Goal: Task Accomplishment & Management: Manage account settings

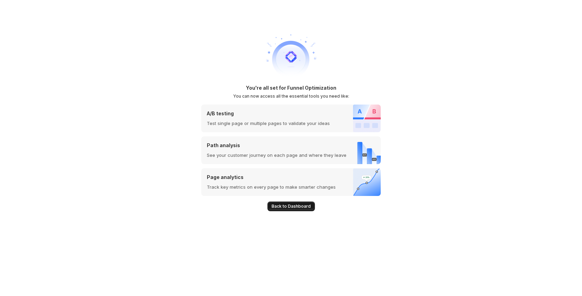
click at [292, 205] on span "Back to Dashboard" at bounding box center [291, 207] width 39 height 6
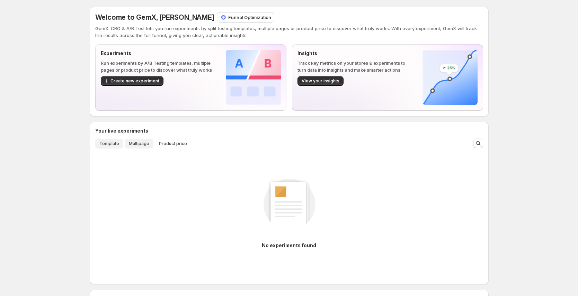
click at [107, 147] on button "Template" at bounding box center [109, 144] width 28 height 10
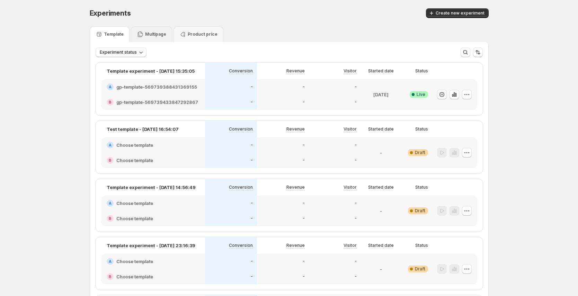
click at [149, 32] on p "Multipage" at bounding box center [155, 35] width 21 height 6
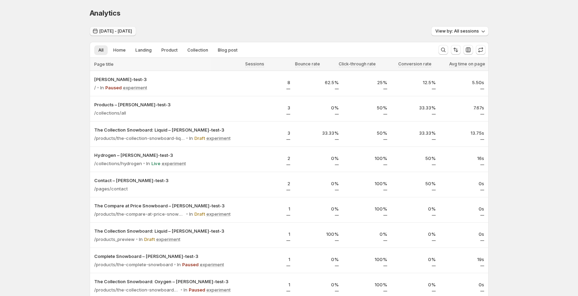
click at [132, 29] on span "Jun 01, 2025 - Jun 30, 2025" at bounding box center [115, 31] width 33 height 6
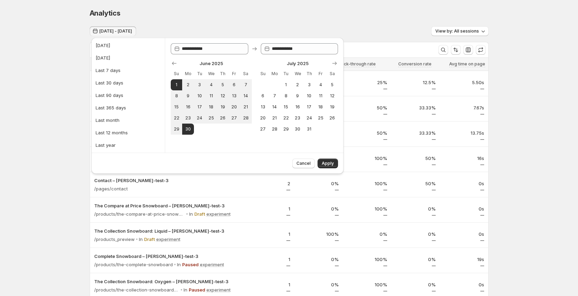
click at [220, 14] on div "Analytics" at bounding box center [289, 13] width 399 height 10
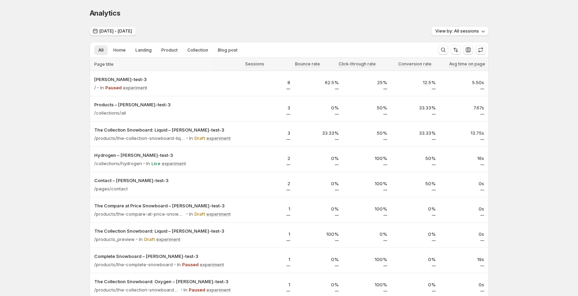
click at [123, 34] on button "Jun 01, 2025 - Jun 30, 2025" at bounding box center [113, 31] width 46 height 10
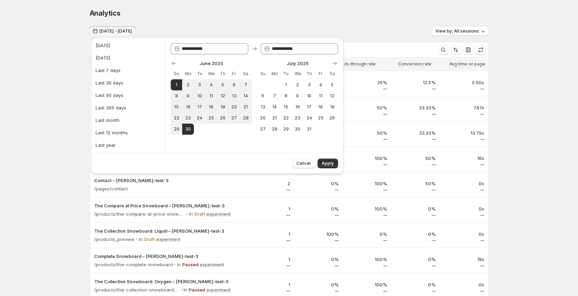
click at [216, 18] on div "Analytics. This page is ready Analytics" at bounding box center [289, 13] width 399 height 26
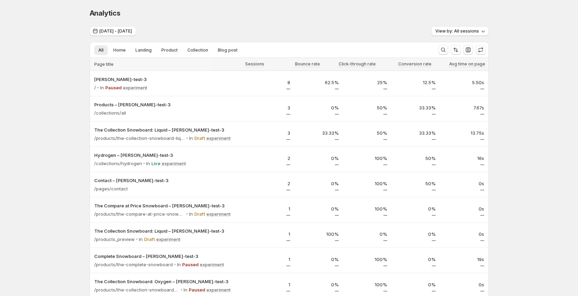
click at [140, 26] on div "Analytics. This page is ready Analytics" at bounding box center [289, 13] width 399 height 26
click at [132, 30] on span "Jun 01, 2025 - Jun 30, 2025" at bounding box center [115, 31] width 33 height 6
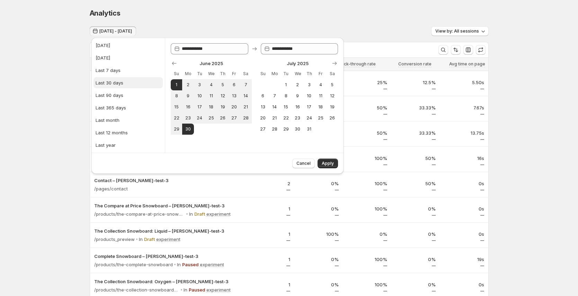
click at [121, 79] on div "Last 30 days" at bounding box center [110, 82] width 28 height 7
type input "**********"
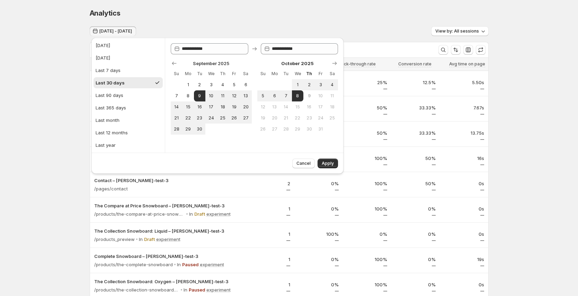
click at [336, 168] on div "Cancel Apply" at bounding box center [217, 163] width 252 height 21
click at [335, 160] on button "Apply" at bounding box center [328, 164] width 20 height 10
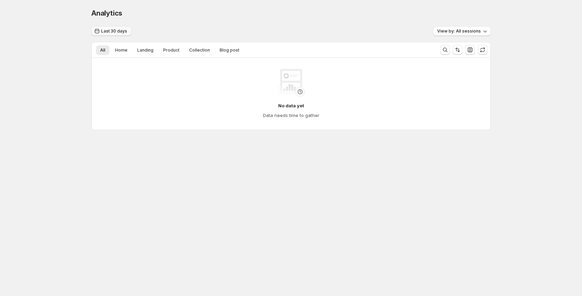
click at [122, 33] on span "Last 30 days" at bounding box center [114, 31] width 26 height 6
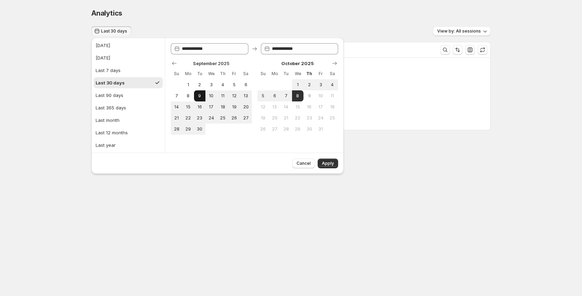
click at [199, 95] on span "9" at bounding box center [200, 96] width 6 height 6
click at [202, 130] on span "30" at bounding box center [200, 129] width 6 height 6
type input "**********"
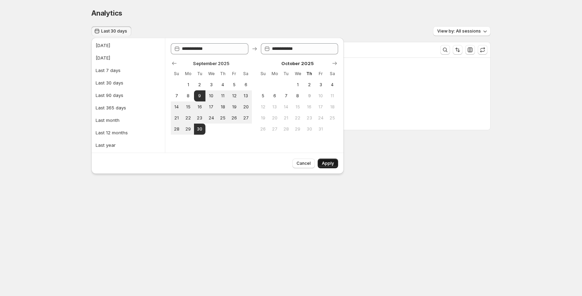
click at [330, 164] on span "Apply" at bounding box center [328, 164] width 12 height 6
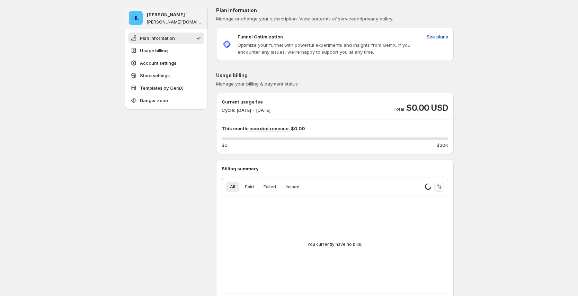
click at [436, 40] on span "See plans" at bounding box center [437, 36] width 21 height 7
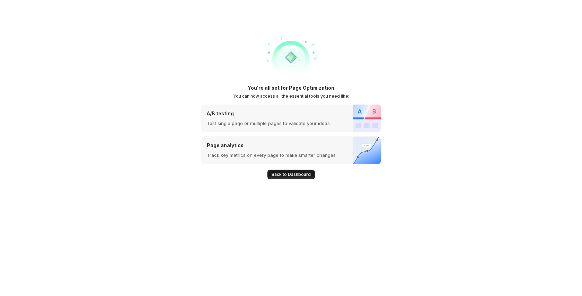
click at [304, 174] on span "Back to Dashboard" at bounding box center [291, 175] width 39 height 6
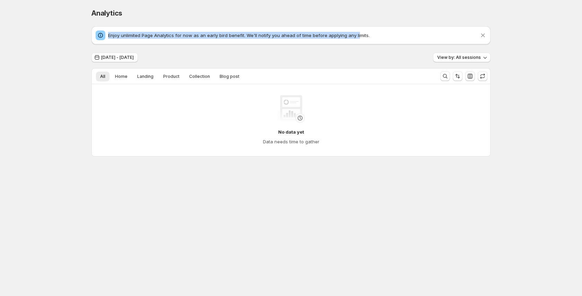
drag, startPoint x: 109, startPoint y: 35, endPoint x: 363, endPoint y: 35, distance: 254.0
click at [362, 35] on p "Enjoy unlimited Page Analytics for now as an early bird benefit. We'll notify y…" at bounding box center [293, 35] width 371 height 7
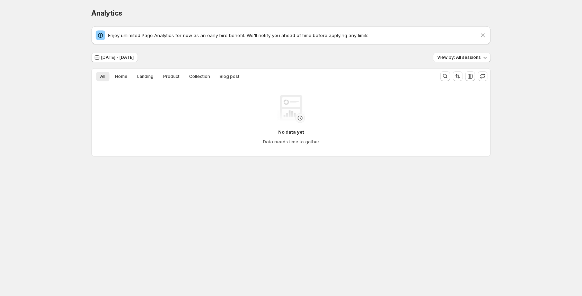
click at [365, 41] on div "Enjoy unlimited Page Analytics for now as an early bird benefit. We'll notify y…" at bounding box center [290, 35] width 399 height 18
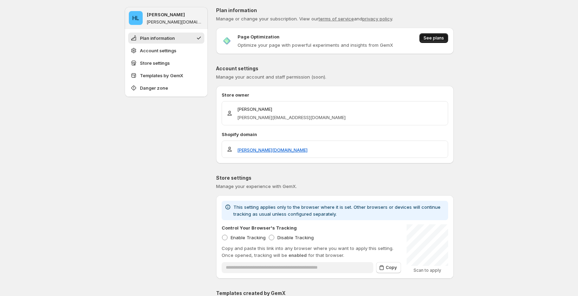
click at [434, 39] on span "See plans" at bounding box center [434, 38] width 20 height 6
